Goal: Information Seeking & Learning: Learn about a topic

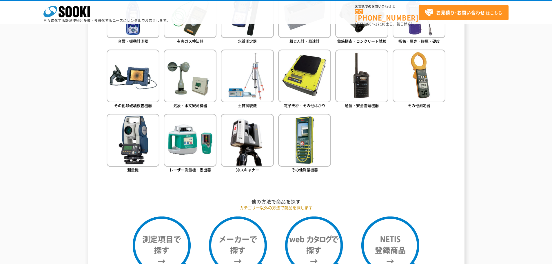
scroll to position [232, 0]
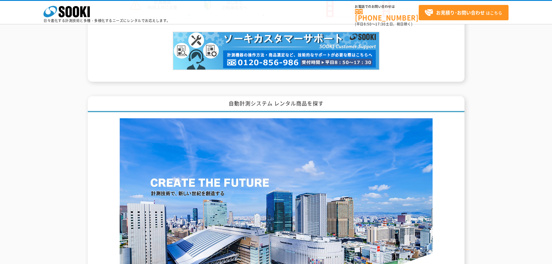
scroll to position [841, 0]
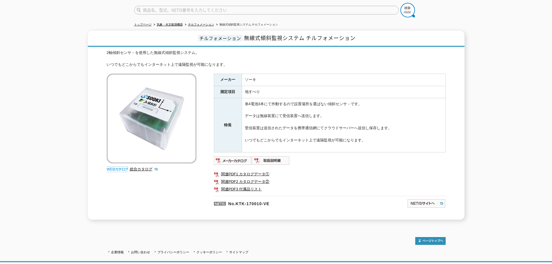
scroll to position [58, 0]
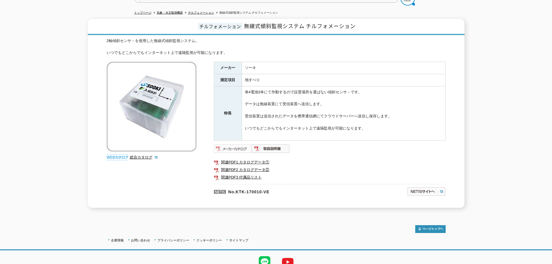
click at [242, 146] on img at bounding box center [233, 148] width 38 height 9
click at [275, 146] on img at bounding box center [271, 148] width 38 height 9
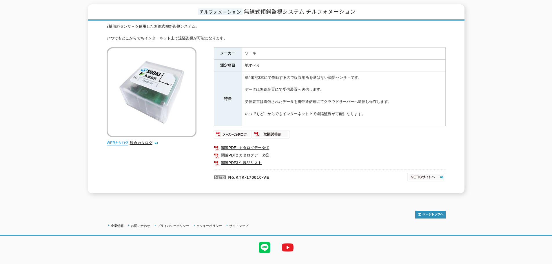
scroll to position [81, 0]
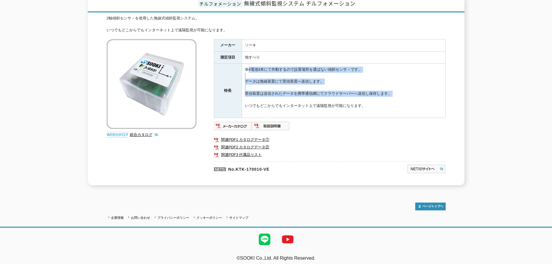
drag, startPoint x: 248, startPoint y: 65, endPoint x: 382, endPoint y: 98, distance: 137.8
click at [382, 98] on td "単4電池3本にて作動するので設置場所を選ばない傾斜センサ－です。 データは無線装置にて受信装置へ送信します。 受信装置は送信されたデータを携帯通信網にてクラウ…" at bounding box center [344, 91] width 204 height 54
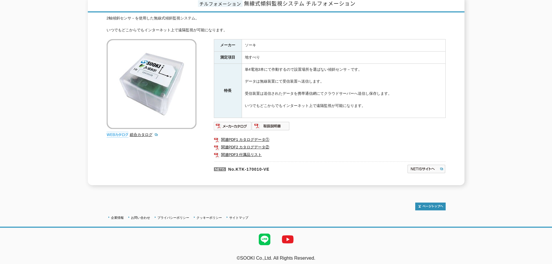
click at [399, 104] on td "単4電池3本にて作動するので設置場所を選ばない傾斜センサ－です。 データは無線装置にて受信装置へ送信します。 受信装置は送信されたデータを携帯通信網にてクラウ…" at bounding box center [344, 91] width 204 height 54
click at [137, 133] on link "総合カタログ" at bounding box center [144, 135] width 28 height 4
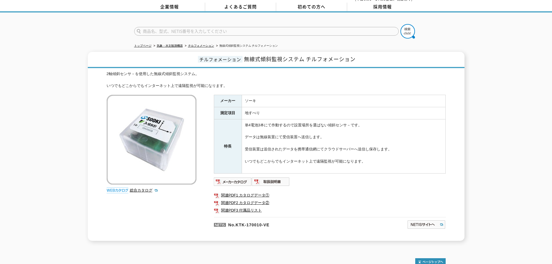
scroll to position [0, 0]
